Goal: Task Accomplishment & Management: Complete application form

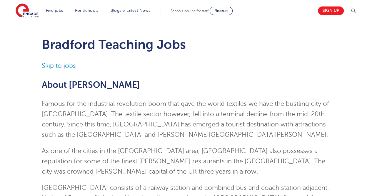
scroll to position [1, 0]
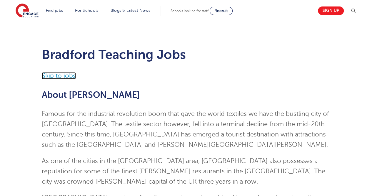
click at [56, 75] on link "Skip to jobs" at bounding box center [59, 75] width 34 height 7
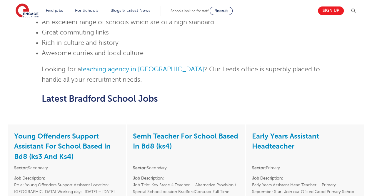
scroll to position [478, 0]
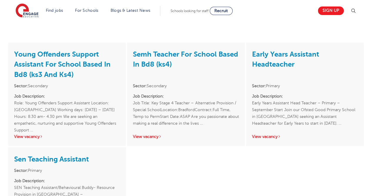
scroll to position [503, 0]
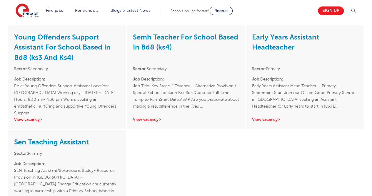
click at [81, 160] on p "Job Description: SEN Teaching Assistant/Behavioural Buddy- Resource Provision i…" at bounding box center [67, 180] width 106 height 41
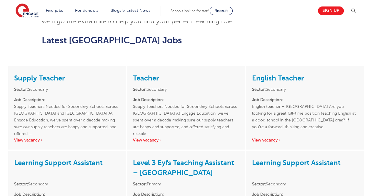
scroll to position [476, 0]
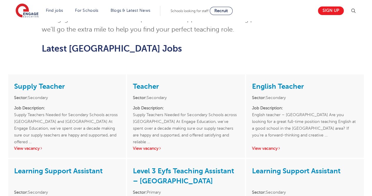
click at [184, 104] on p "Job Description: Supply Teachers Needed for Secondary Schools across Sussex At …" at bounding box center [186, 121] width 106 height 34
click at [154, 146] on link "View vacancy" at bounding box center [147, 148] width 29 height 4
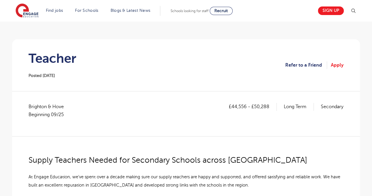
scroll to position [37, 0]
click at [337, 66] on link "Apply" at bounding box center [337, 66] width 13 height 8
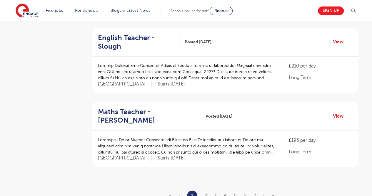
scroll to position [655, 0]
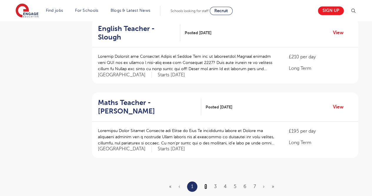
click at [206, 184] on link "2" at bounding box center [206, 186] width 3 height 5
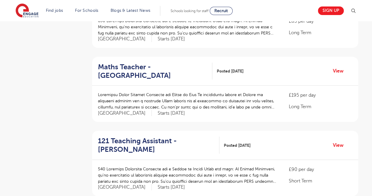
scroll to position [645, 0]
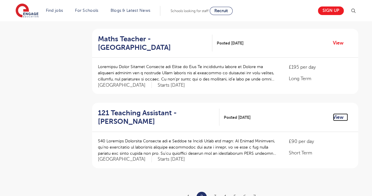
click at [338, 113] on link "View" at bounding box center [340, 117] width 15 height 8
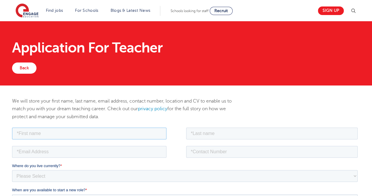
click at [143, 131] on input "text" at bounding box center [89, 133] width 155 height 12
type input "Aditi"
type input "[PERSON_NAME]"
type input "[EMAIL_ADDRESS][DOMAIN_NAME]"
type input "08586057233"
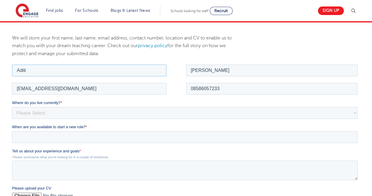
scroll to position [63, 0]
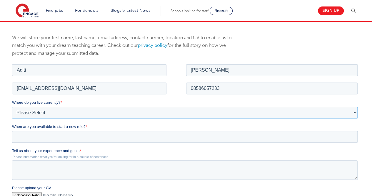
click at [112, 110] on select "Please Select [GEOGRAPHIC_DATA] [GEOGRAPHIC_DATA] [GEOGRAPHIC_DATA] [GEOGRAPHIC…" at bounding box center [185, 112] width 346 height 12
select select "Asia"
click at [12, 106] on select "Please Select [GEOGRAPHIC_DATA] [GEOGRAPHIC_DATA] [GEOGRAPHIC_DATA] [GEOGRAPHIC…" at bounding box center [185, 112] width 346 height 12
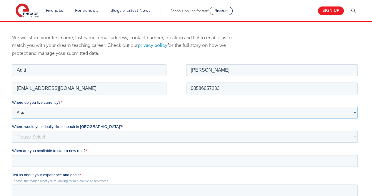
scroll to position [154, 0]
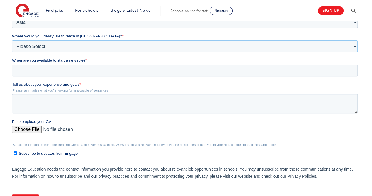
click at [97, 43] on select "Please Select I'm flexible! [GEOGRAPHIC_DATA] Any city in [GEOGRAPHIC_DATA] [GE…" at bounding box center [185, 46] width 346 height 12
select select "Flexible"
click at [12, 52] on select "Please Select I'm flexible! [GEOGRAPHIC_DATA] Any city in [GEOGRAPHIC_DATA] [GE…" at bounding box center [185, 46] width 346 height 12
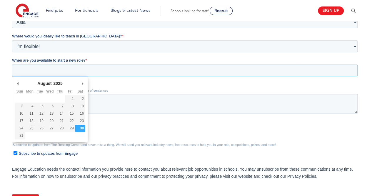
click at [69, 71] on input "When are you available to start a new role? *" at bounding box center [185, 70] width 346 height 12
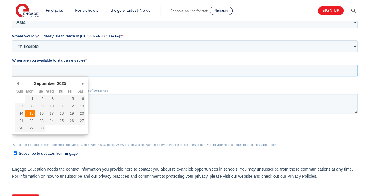
type div "[DATE]"
type input "[DATE]"
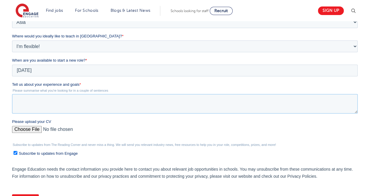
click at [42, 98] on textarea "Tell us about your experience and goals *" at bounding box center [185, 103] width 346 height 19
paste textarea "[DOMAIN_NAME][URL]"
type textarea "[DOMAIN_NAME][URL]"
click at [42, 98] on textarea "[DOMAIN_NAME][URL]" at bounding box center [185, 103] width 346 height 19
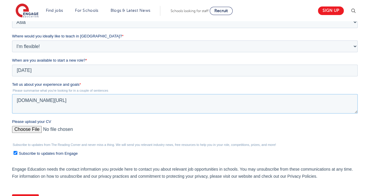
click at [42, 98] on textarea "[DOMAIN_NAME][URL]" at bounding box center [185, 103] width 346 height 19
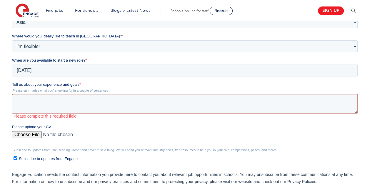
paste textarea "I have an experience of 2+ years in the field of education. With a passion towa…"
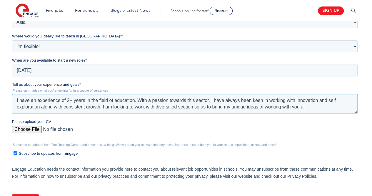
type textarea "I have an experience of 2+ years in the field of education. With a passion towa…"
click at [33, 128] on input "Please upload your CV" at bounding box center [185, 132] width 346 height 12
type input "C:\fakepath\RPS SEN RESUME UPDATED (2).pdf"
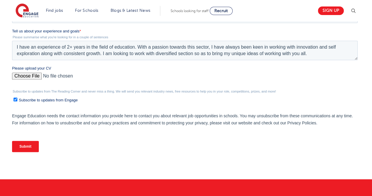
scroll to position [207, 0]
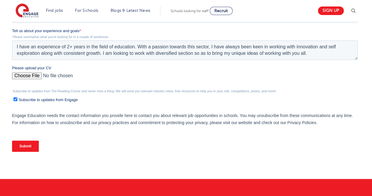
click at [24, 143] on input "Submit" at bounding box center [25, 145] width 27 height 11
click at [26, 141] on input "Submit" at bounding box center [25, 145] width 27 height 11
click at [24, 148] on input "Submit" at bounding box center [25, 145] width 27 height 11
click at [23, 145] on input "Submit" at bounding box center [25, 145] width 27 height 11
click at [25, 145] on input "Submit" at bounding box center [25, 145] width 27 height 11
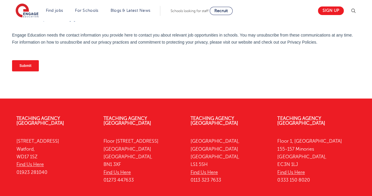
scroll to position [269, 0]
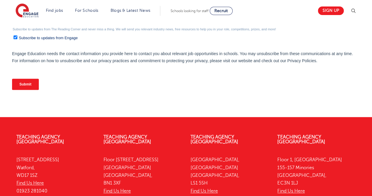
click at [28, 82] on input "Submit" at bounding box center [25, 84] width 27 height 11
